Goal: Task Accomplishment & Management: Manage account settings

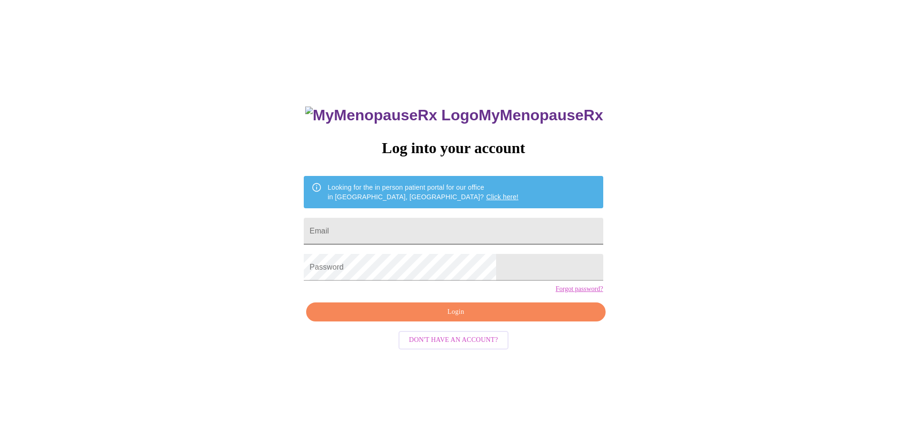
click at [452, 228] on input "Email" at bounding box center [453, 231] width 299 height 27
type input "[EMAIL_ADDRESS][DOMAIN_NAME]"
click at [428, 318] on span "Login" at bounding box center [455, 312] width 277 height 12
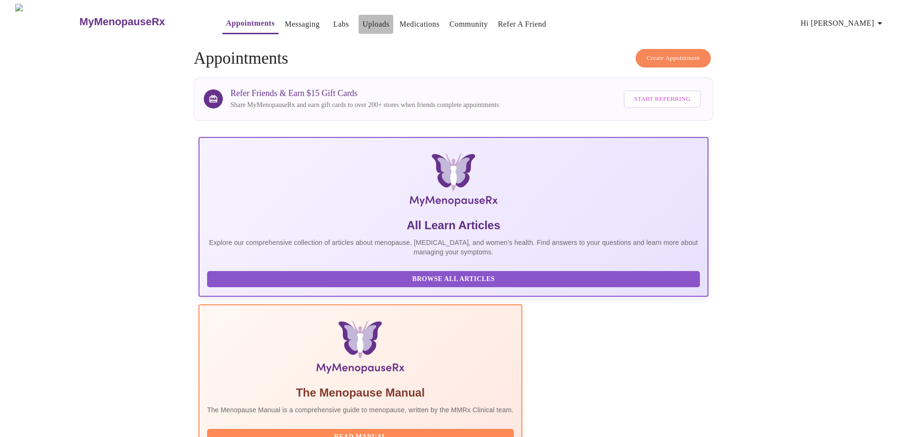
click at [362, 23] on link "Uploads" at bounding box center [375, 24] width 27 height 13
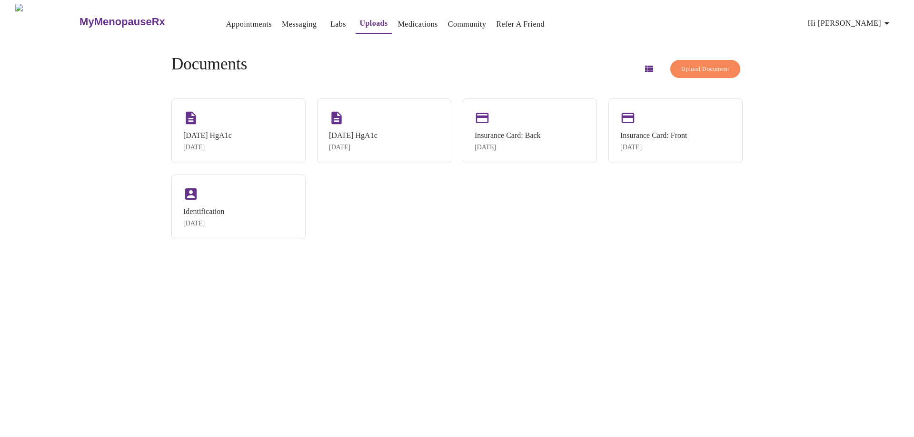
click at [670, 60] on button "Upload Document" at bounding box center [705, 69] width 70 height 19
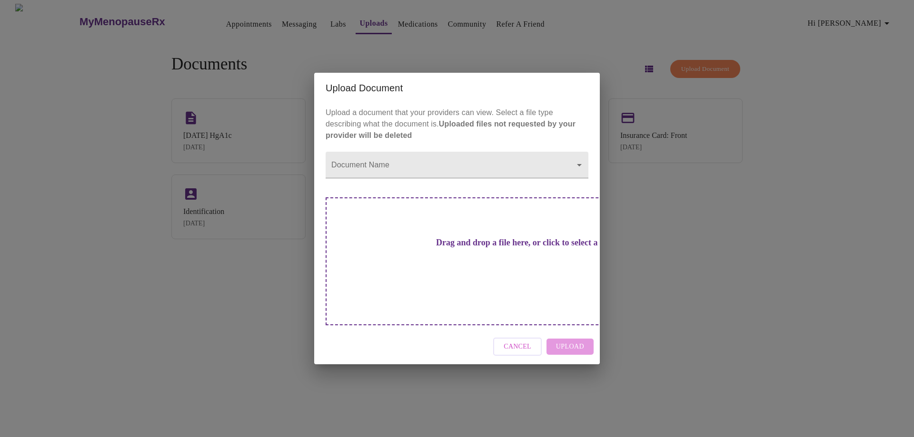
click at [454, 217] on div "Drag and drop a file here, or click to select a file" at bounding box center [524, 261] width 396 height 128
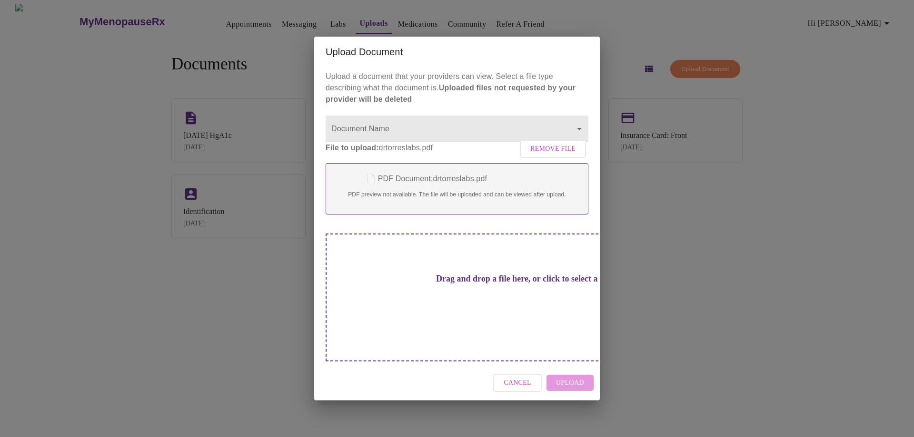
click at [460, 279] on div "Drag and drop a file here, or click to select a file" at bounding box center [524, 298] width 396 height 128
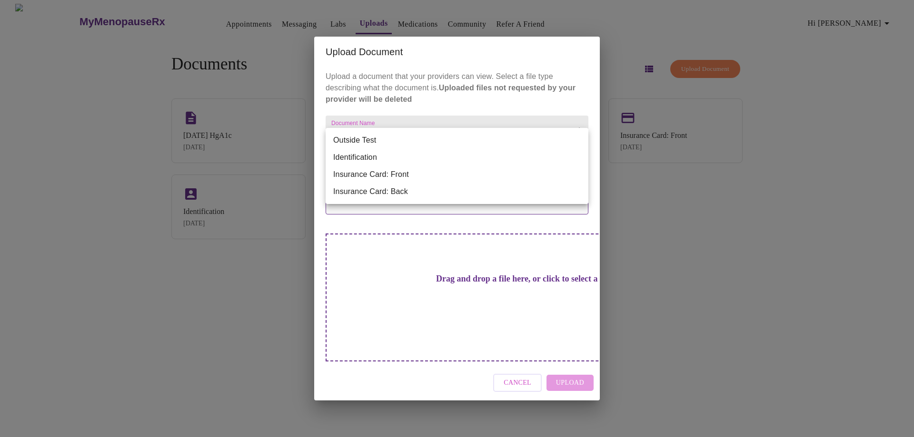
click at [466, 132] on body "MyMenopauseRx Appointments Messaging Labs Uploads Medications Community Refer a…" at bounding box center [457, 222] width 906 height 437
click at [466, 132] on li "Outside Test" at bounding box center [457, 140] width 263 height 17
type input "Outside Test"
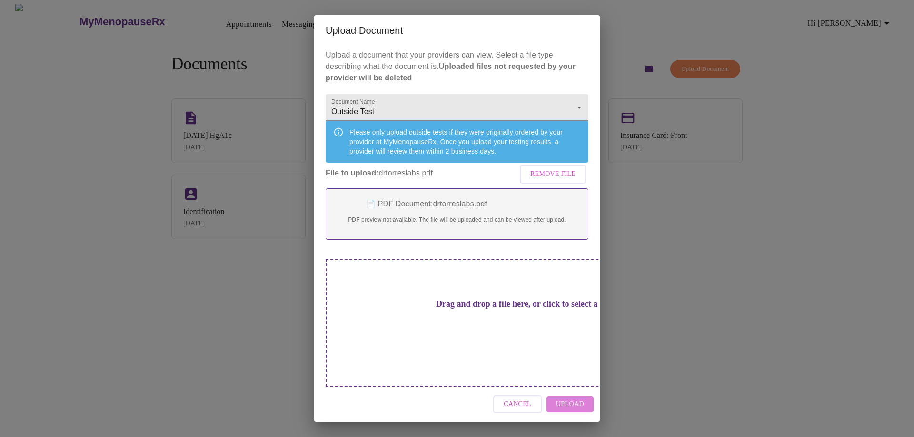
click at [583, 399] on span "Upload" at bounding box center [570, 405] width 28 height 12
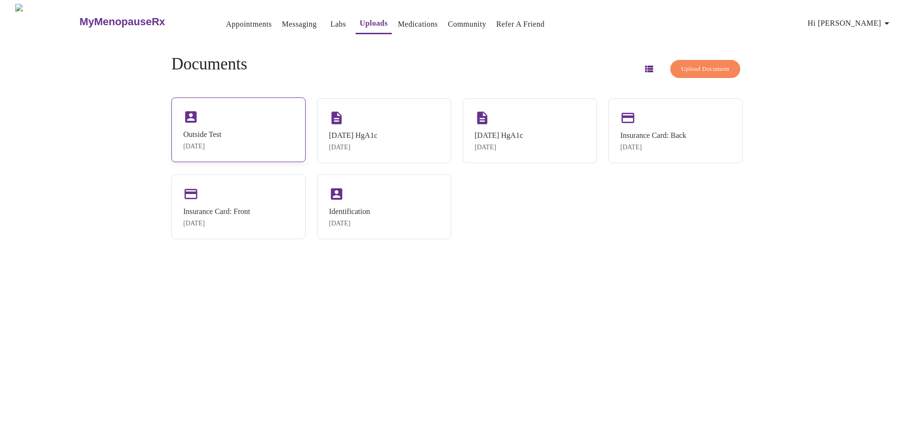
click at [279, 116] on div "Outside Test [DATE]" at bounding box center [238, 130] width 134 height 65
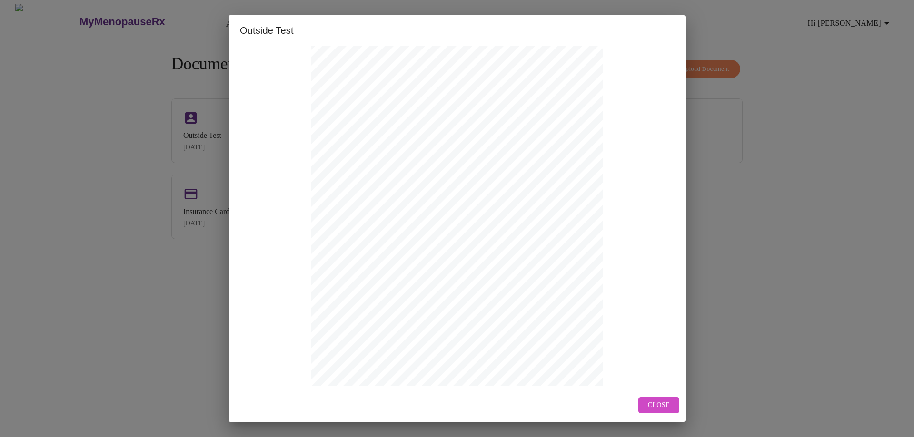
scroll to position [77, 0]
click at [398, 366] on span "Next Page" at bounding box center [403, 371] width 37 height 12
click at [445, 365] on span "Next Page" at bounding box center [445, 371] width 37 height 12
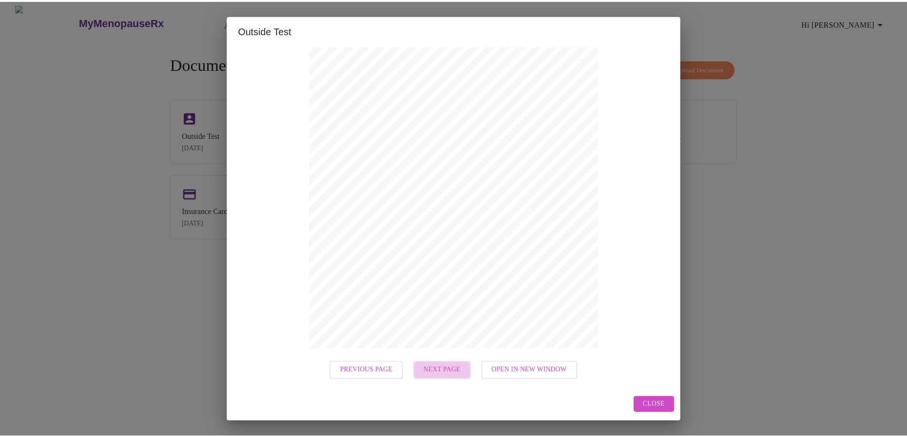
scroll to position [0, 0]
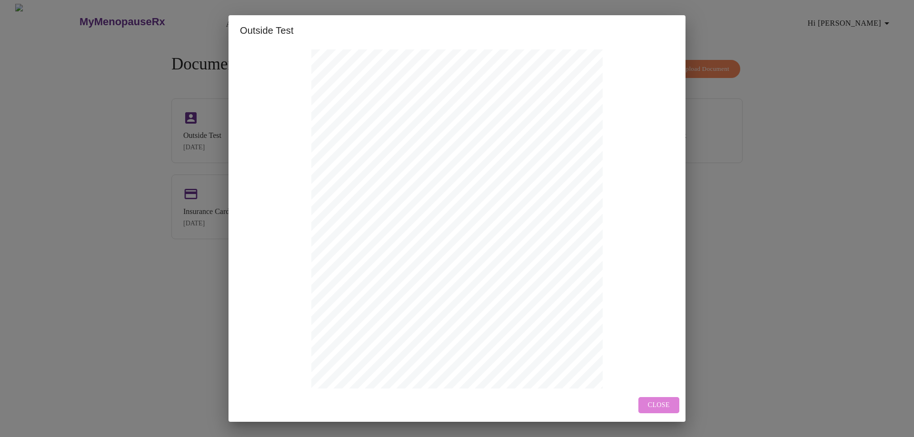
click at [653, 407] on span "Close" at bounding box center [659, 406] width 22 height 12
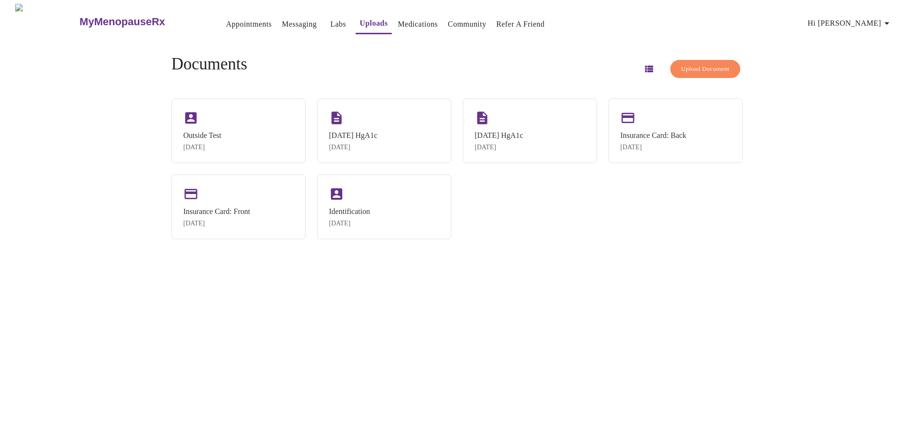
click at [868, 22] on span "Hi [PERSON_NAME]" at bounding box center [850, 23] width 85 height 13
click at [860, 69] on li "Log out" at bounding box center [871, 71] width 44 height 17
